Goal: Obtain resource: Download file/media

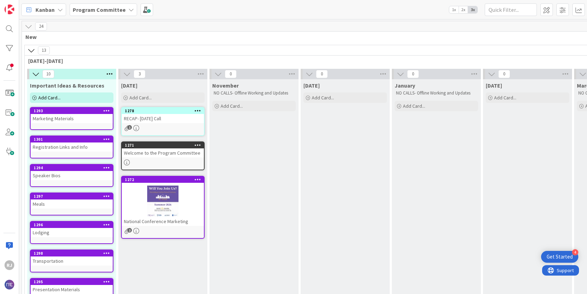
click at [64, 116] on div "Marketing Materials" at bounding box center [72, 118] width 82 height 9
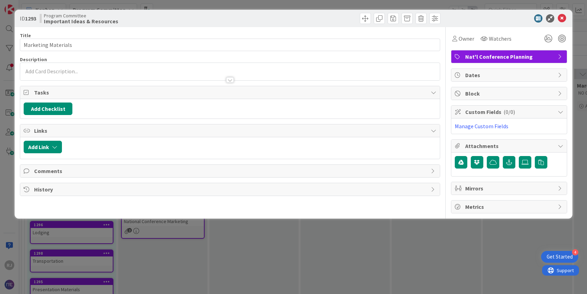
click at [93, 68] on div at bounding box center [230, 71] width 420 height 17
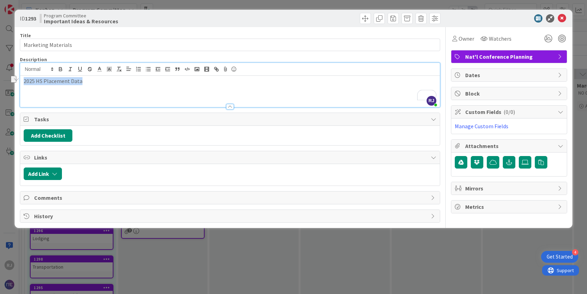
drag, startPoint x: 84, startPoint y: 82, endPoint x: 23, endPoint y: 81, distance: 60.6
click at [24, 81] on p "2025 HS Placement Data" at bounding box center [230, 81] width 413 height 8
click at [216, 69] on icon "button" at bounding box center [217, 70] width 2 height 2
paste input "[URL][DOMAIN_NAME]"
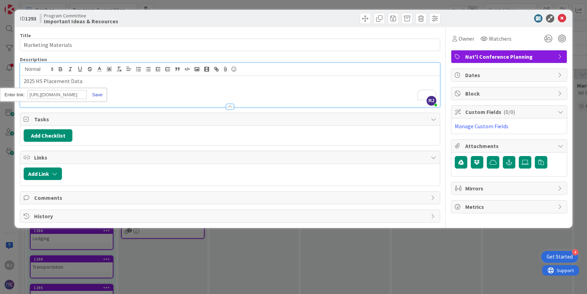
click at [96, 94] on link at bounding box center [95, 94] width 16 height 5
click at [132, 90] on div "2025 HS Placement Data" at bounding box center [230, 91] width 420 height 31
click at [23, 80] on div "2025 HS Placement Data" at bounding box center [230, 91] width 420 height 31
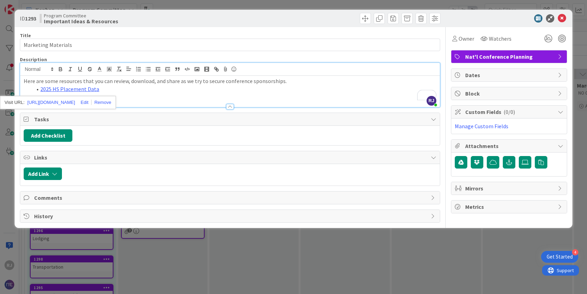
click at [110, 87] on li "2025 HS Placement Data" at bounding box center [234, 89] width 404 height 8
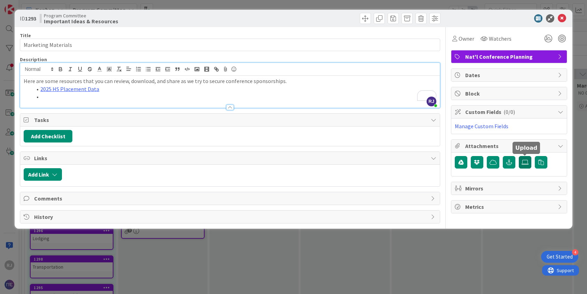
click at [528, 159] on label at bounding box center [525, 162] width 13 height 13
click at [519, 156] on input "file" at bounding box center [519, 156] width 0 height 0
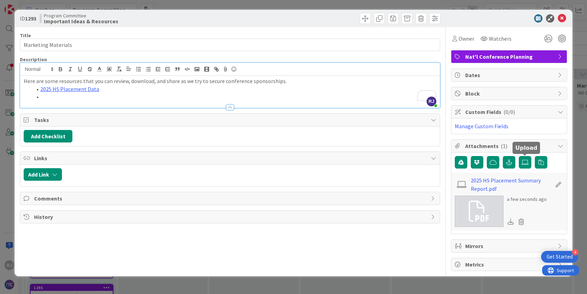
click at [105, 90] on li "2025 HS Placement Data" at bounding box center [234, 89] width 404 height 8
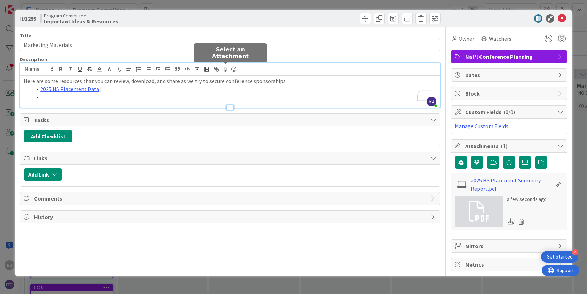
click at [224, 66] on icon at bounding box center [225, 69] width 8 height 10
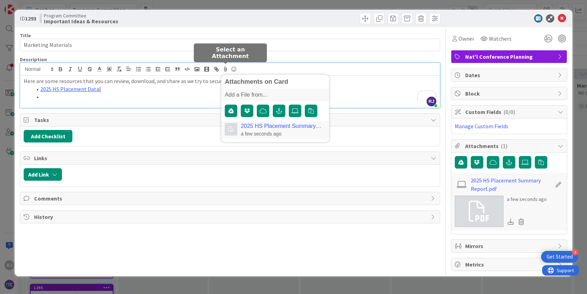
click at [273, 121] on div "2025 HS Placement Summary Report.pdf a few seconds ago" at bounding box center [275, 129] width 108 height 17
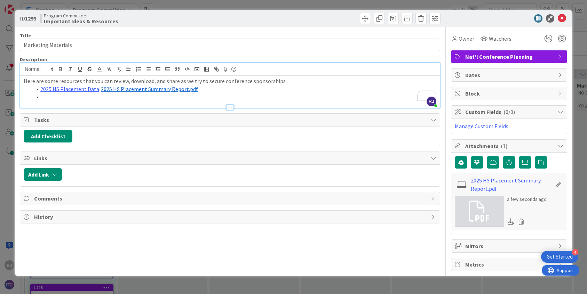
click at [119, 101] on div at bounding box center [230, 104] width 420 height 7
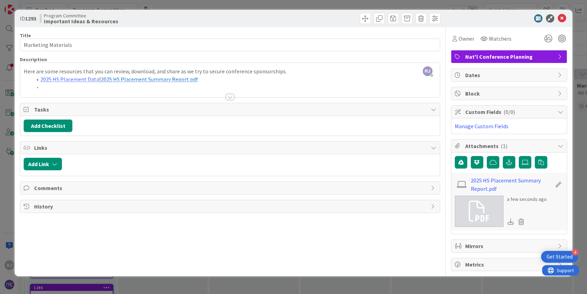
click at [62, 88] on div at bounding box center [230, 89] width 420 height 18
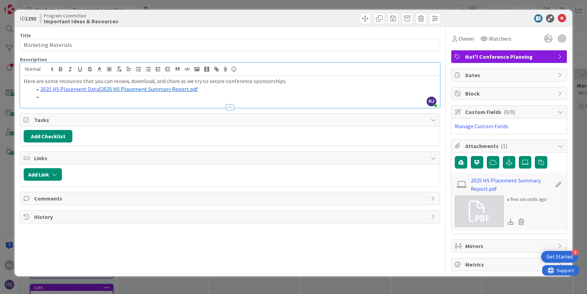
click at [46, 96] on li "To enrich screen reader interactions, please activate Accessibility in Grammarl…" at bounding box center [234, 97] width 404 height 8
click at [525, 163] on icon at bounding box center [525, 163] width 7 height 6
click at [0, 0] on input "file" at bounding box center [0, 0] width 0 height 0
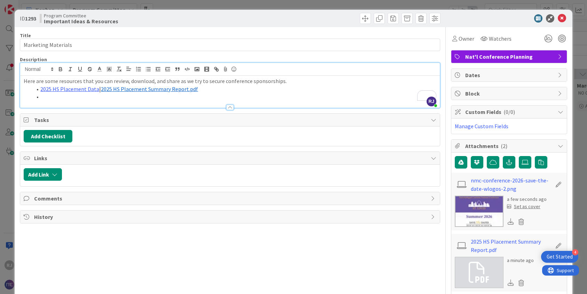
click at [44, 97] on li "To enrich screen reader interactions, please activate Accessibility in Grammarl…" at bounding box center [234, 97] width 404 height 8
click at [290, 81] on p "Here are some resources that you can review, download, and share as we try to s…" at bounding box center [230, 81] width 413 height 8
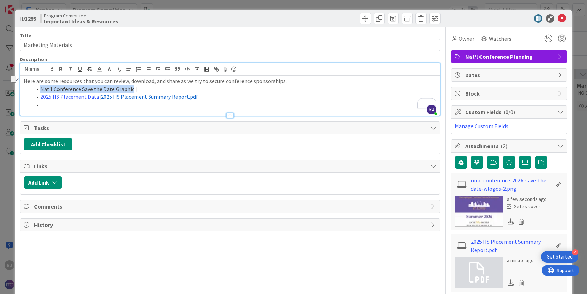
drag, startPoint x: 130, startPoint y: 87, endPoint x: 40, endPoint y: 90, distance: 90.2
click at [40, 90] on li "Nat'l Conference Save the Date Graphic |" at bounding box center [234, 89] width 404 height 8
click at [218, 68] on icon "button" at bounding box center [216, 69] width 6 height 6
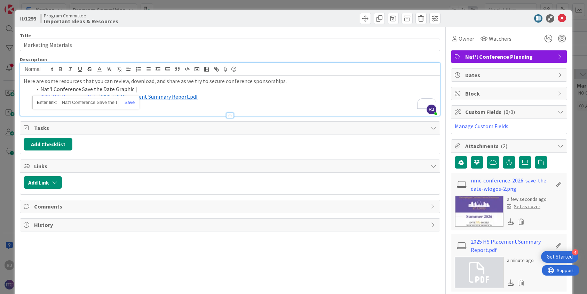
paste input "[URL][DOMAIN_NAME]"
click at [129, 103] on link at bounding box center [127, 102] width 16 height 5
click at [146, 89] on li "Nat'l Conference Save the Date Graphic |" at bounding box center [234, 89] width 404 height 8
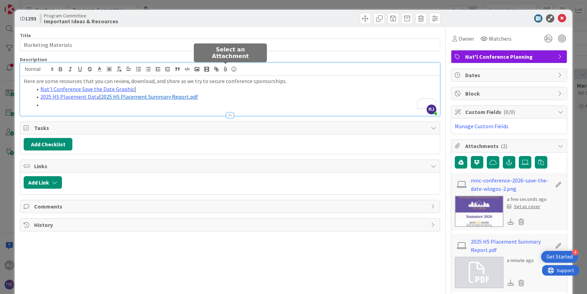
click at [227, 69] on icon at bounding box center [225, 69] width 8 height 10
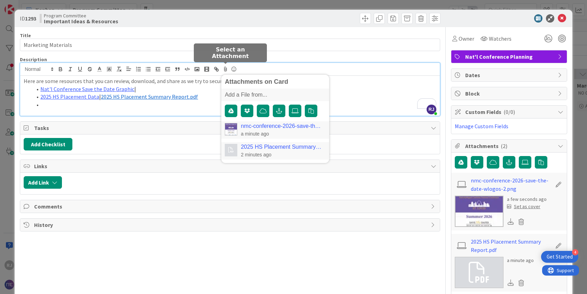
click at [267, 125] on link "nmc-conference-2026-save-the-date-wlogos-2.png" at bounding box center [282, 126] width 82 height 6
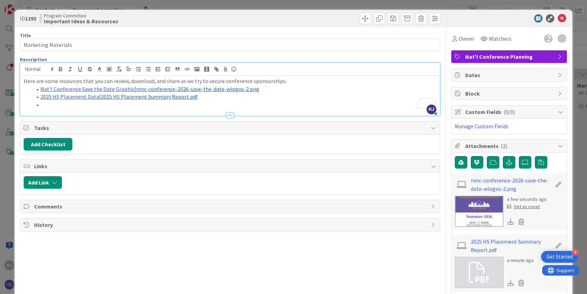
click at [53, 105] on li "To enrich screen reader interactions, please activate Accessibility in Grammarl…" at bounding box center [234, 105] width 404 height 8
click at [528, 158] on label at bounding box center [525, 162] width 13 height 13
click at [0, 0] on input "file" at bounding box center [0, 0] width 0 height 0
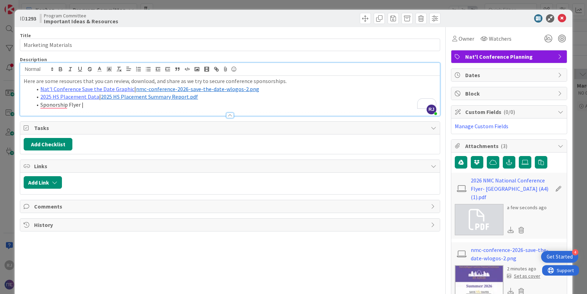
click at [95, 103] on li "Sponorship Flyer |" at bounding box center [234, 105] width 404 height 8
click at [219, 68] on icon "button" at bounding box center [216, 69] width 6 height 6
click at [226, 69] on icon at bounding box center [225, 69] width 8 height 10
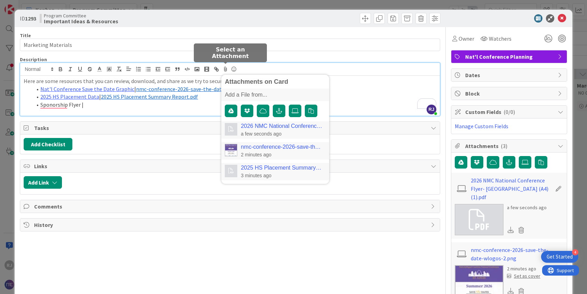
click at [262, 126] on link "2026 NMC National Conference Flyer- [GEOGRAPHIC_DATA] (A4) (1).pdf" at bounding box center [282, 126] width 82 height 6
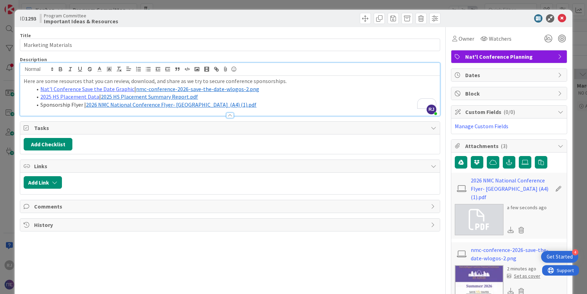
click at [231, 104] on li "Sponsorship Flyer | ﻿ 2026 NMC National Conference Flyer- [GEOGRAPHIC_DATA] (A4…" at bounding box center [234, 105] width 404 height 8
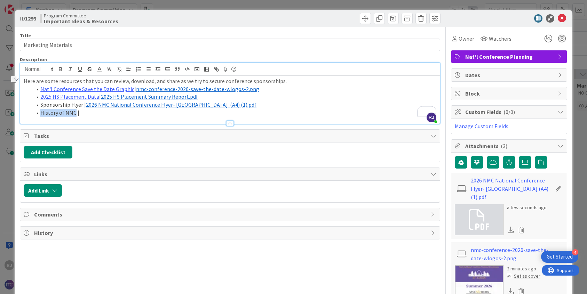
drag, startPoint x: 74, startPoint y: 112, endPoint x: 41, endPoint y: 111, distance: 33.8
click at [41, 111] on li "History of NMC |" at bounding box center [234, 113] width 404 height 8
click at [215, 70] on icon "button" at bounding box center [216, 69] width 6 height 6
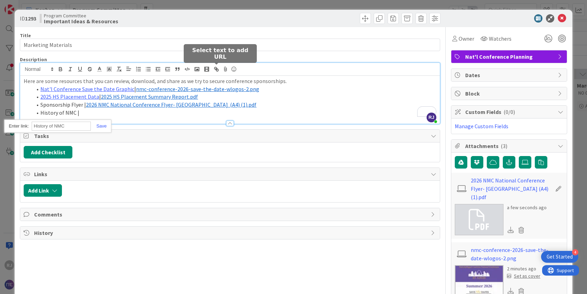
paste input "[URL][DOMAIN_NAME]"
type input "[URL][DOMAIN_NAME]"
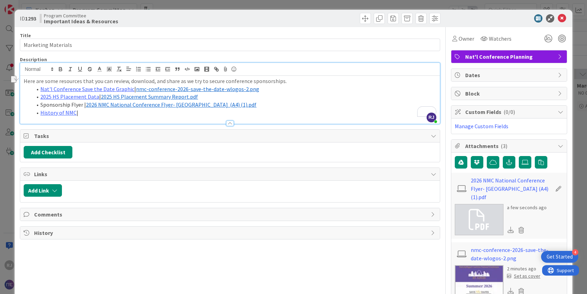
click at [92, 113] on li "History of NMC |" at bounding box center [234, 113] width 404 height 8
click at [526, 160] on icon at bounding box center [525, 163] width 7 height 6
click at [0, 0] on input "file" at bounding box center [0, 0] width 0 height 0
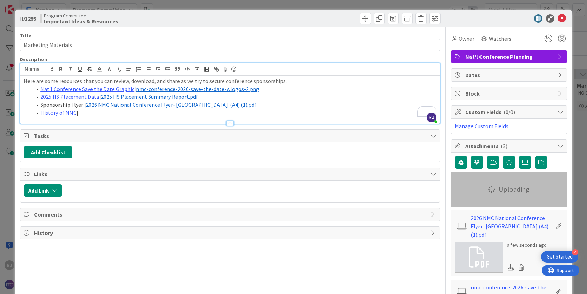
click at [81, 114] on li "History of NMC |" at bounding box center [234, 113] width 404 height 8
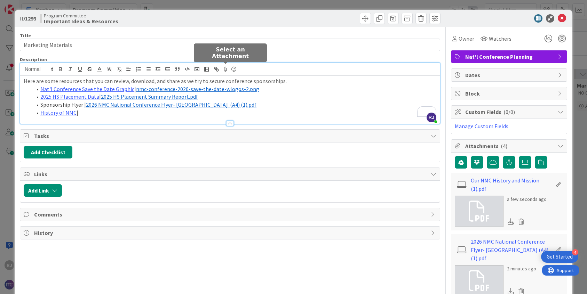
click at [226, 69] on icon at bounding box center [225, 69] width 8 height 10
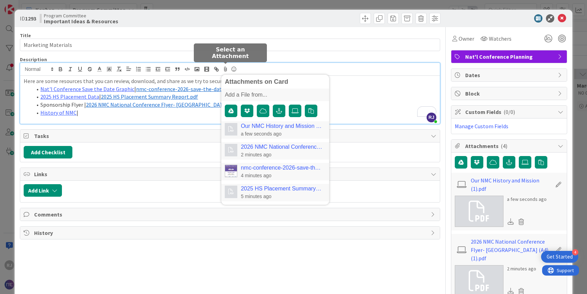
click at [269, 129] on link "Our NMC History and Mission (1).pdf" at bounding box center [282, 126] width 82 height 6
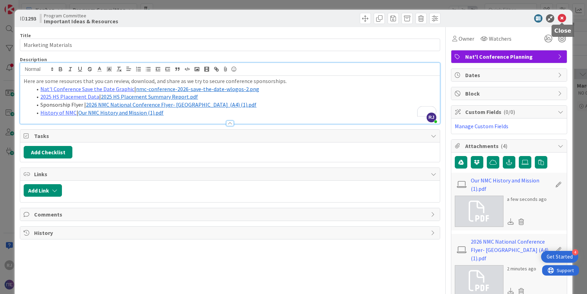
click at [562, 18] on icon at bounding box center [562, 18] width 8 height 8
